Goal: Task Accomplishment & Management: Manage account settings

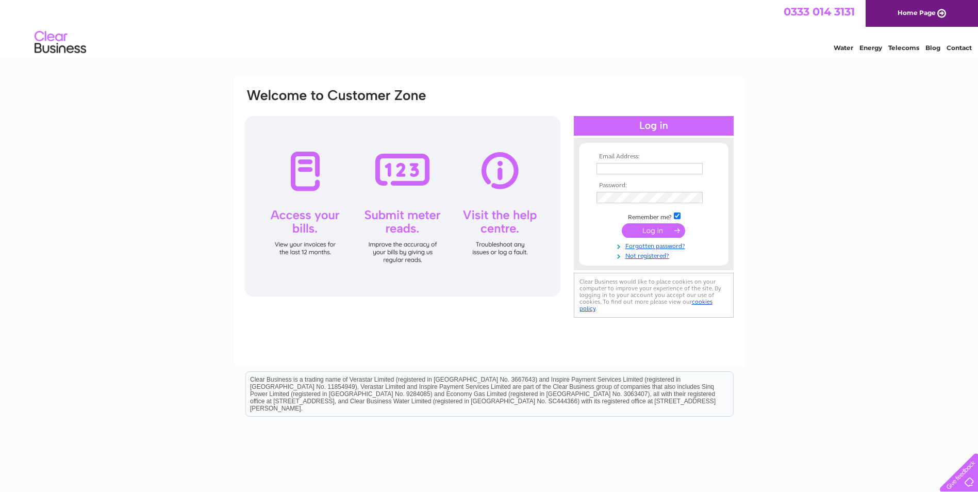
type input "[EMAIL_ADDRESS][DOMAIN_NAME]"
click at [652, 229] on input "submit" at bounding box center [652, 230] width 63 height 14
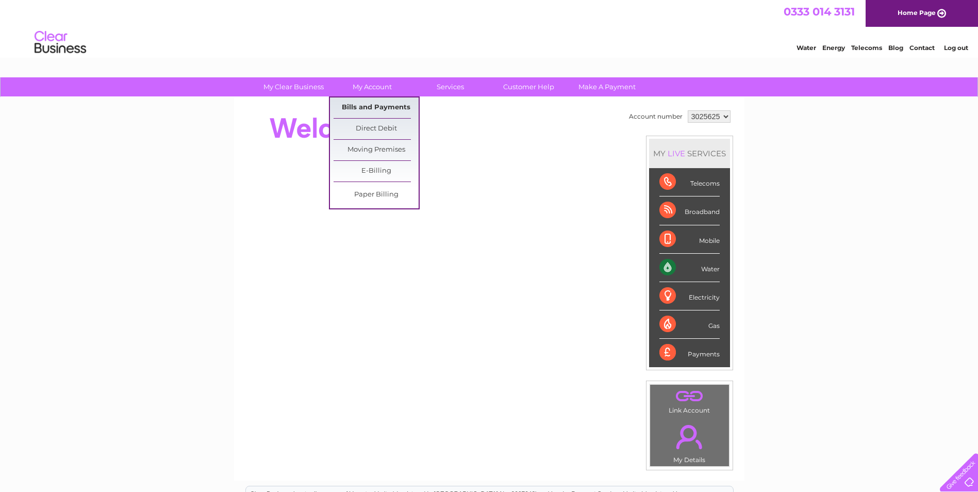
click at [375, 105] on link "Bills and Payments" at bounding box center [375, 107] width 85 height 21
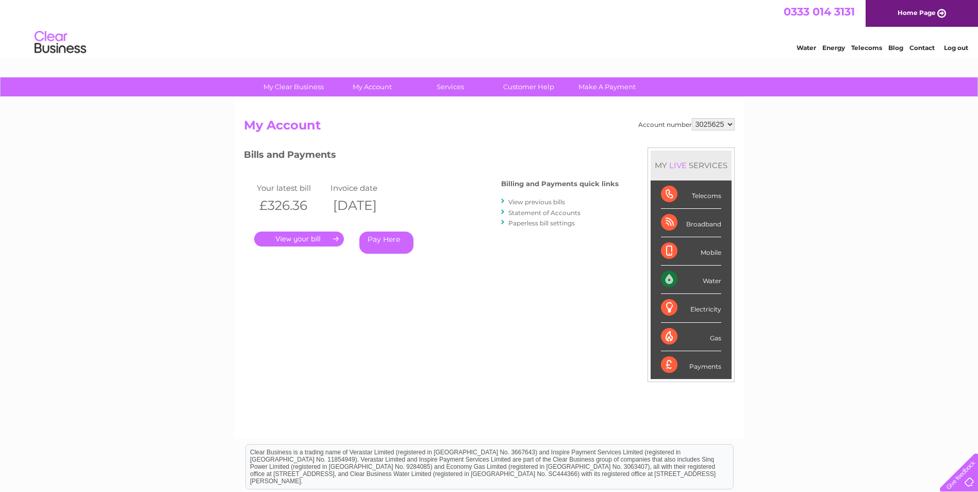
click at [302, 240] on link "." at bounding box center [299, 238] width 90 height 15
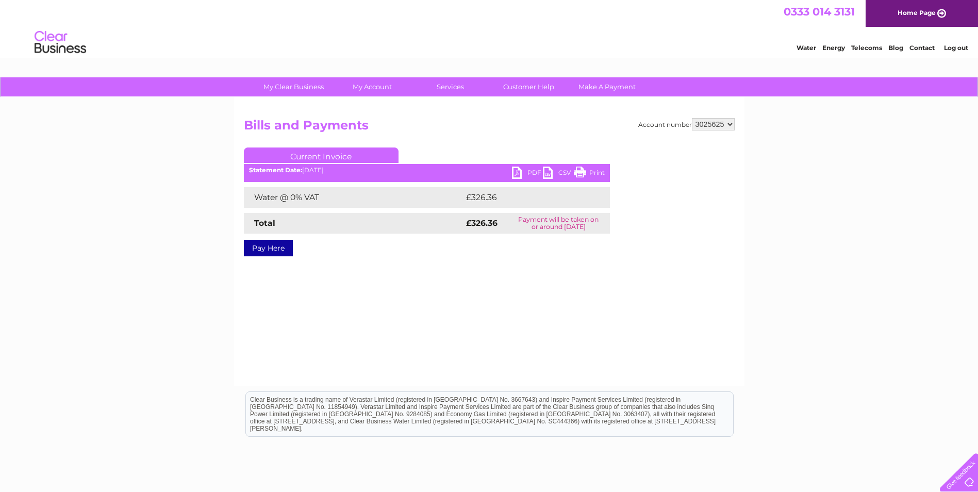
click at [534, 169] on link "PDF" at bounding box center [527, 173] width 31 height 15
